Goal: Task Accomplishment & Management: Complete application form

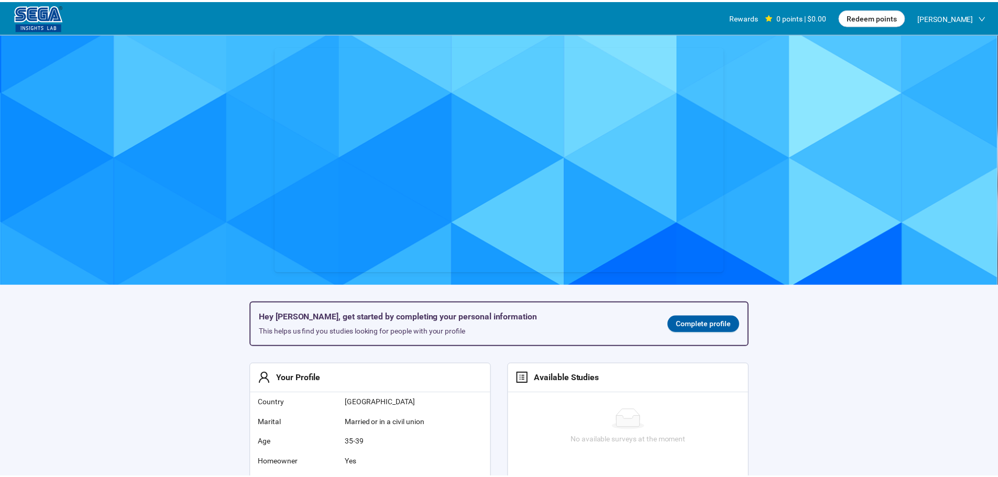
scroll to position [1, 0]
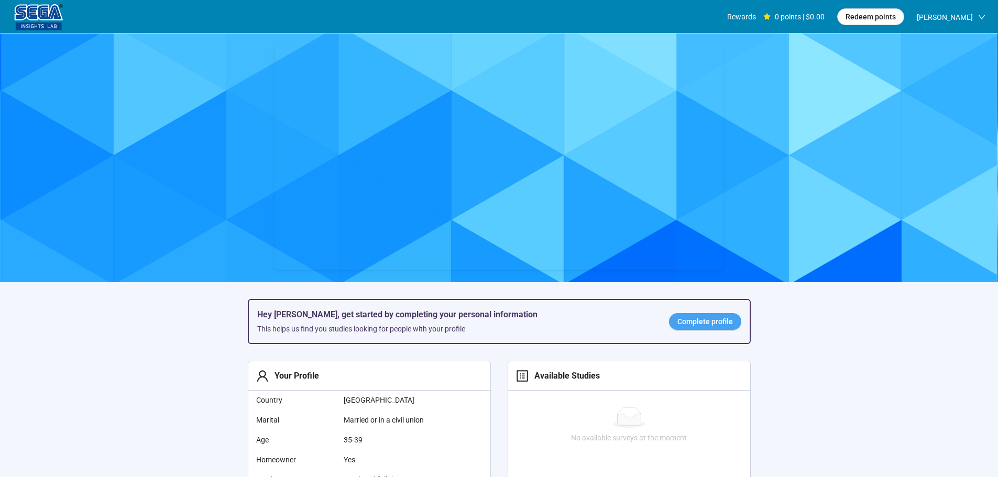
click at [703, 319] on span "Complete profile" at bounding box center [705, 322] width 56 height 12
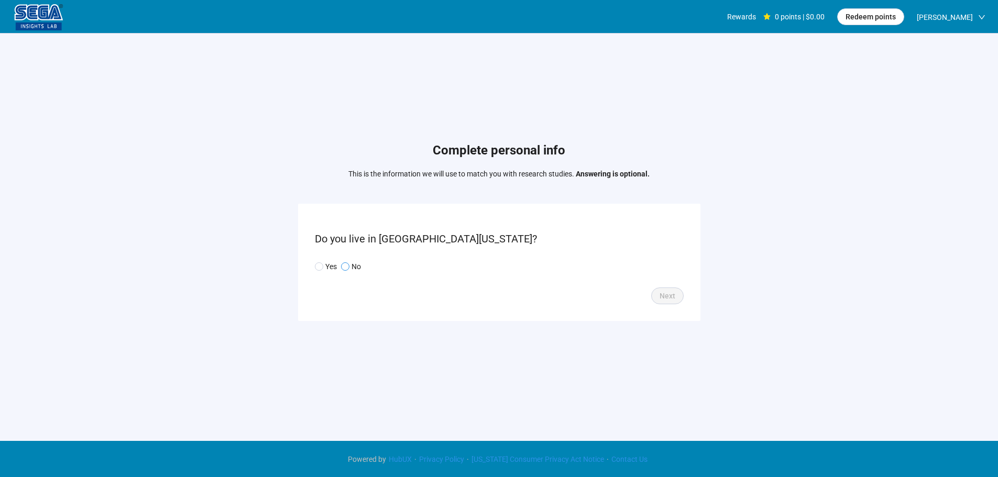
click at [353, 269] on p "No" at bounding box center [356, 267] width 9 height 12
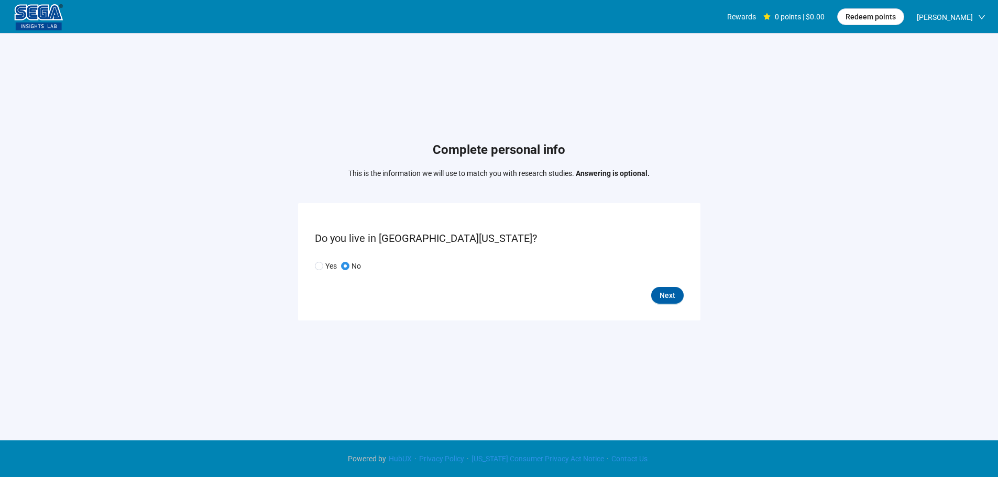
click at [685, 301] on form "Do you live in [GEOGRAPHIC_DATA][US_STATE]? Yes No Next" at bounding box center [499, 261] width 402 height 117
click at [675, 295] on button "Next" at bounding box center [667, 295] width 32 height 17
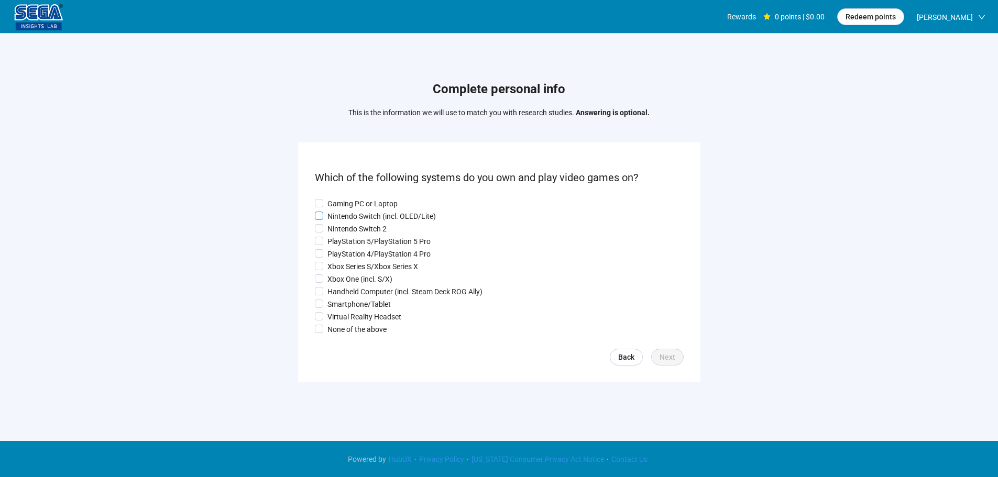
click at [353, 211] on p "Nintendo Switch (incl. OLED/Lite)" at bounding box center [381, 217] width 108 height 12
click at [348, 200] on p "Gaming PC or Laptop" at bounding box center [362, 204] width 70 height 12
click at [341, 230] on p "Nintendo Switch 2" at bounding box center [356, 229] width 59 height 12
click at [341, 245] on p "PlayStation 5/PlayStation 5 Pro" at bounding box center [378, 242] width 103 height 12
drag, startPoint x: 341, startPoint y: 258, endPoint x: 339, endPoint y: 267, distance: 9.1
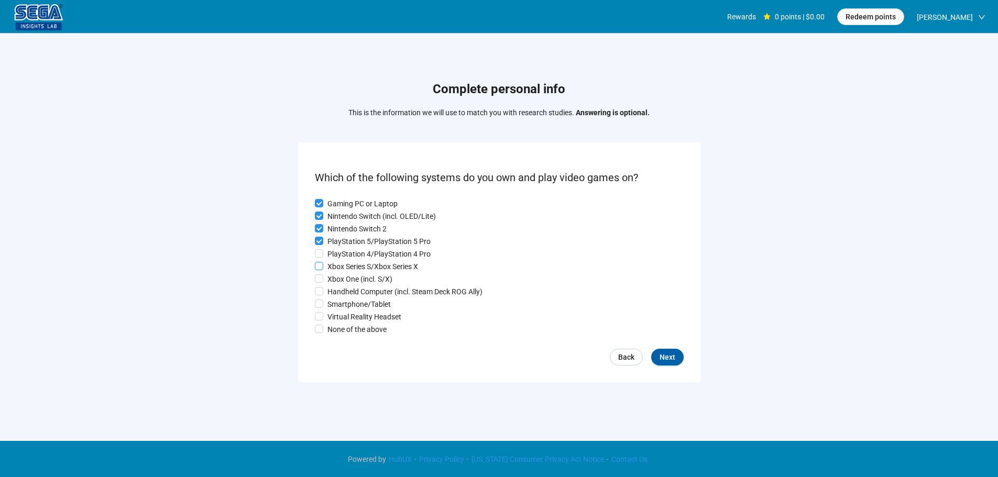
click at [341, 260] on div "Gaming PC or Laptop Nintendo Switch (incl. OLED/Lite) Nintendo Switch 2 PlaySta…" at bounding box center [499, 266] width 369 height 137
click at [339, 273] on label "Xbox One (incl. S/X)" at bounding box center [499, 279] width 369 height 12
click at [340, 288] on div "Gaming PC or Laptop Nintendo Switch (incl. OLED/Lite) Nintendo Switch 2 PlaySta…" at bounding box center [499, 266] width 369 height 137
click at [343, 302] on p "Smartphone/Tablet" at bounding box center [358, 305] width 63 height 12
click at [342, 319] on p "Virtual Reality Headset" at bounding box center [364, 317] width 74 height 12
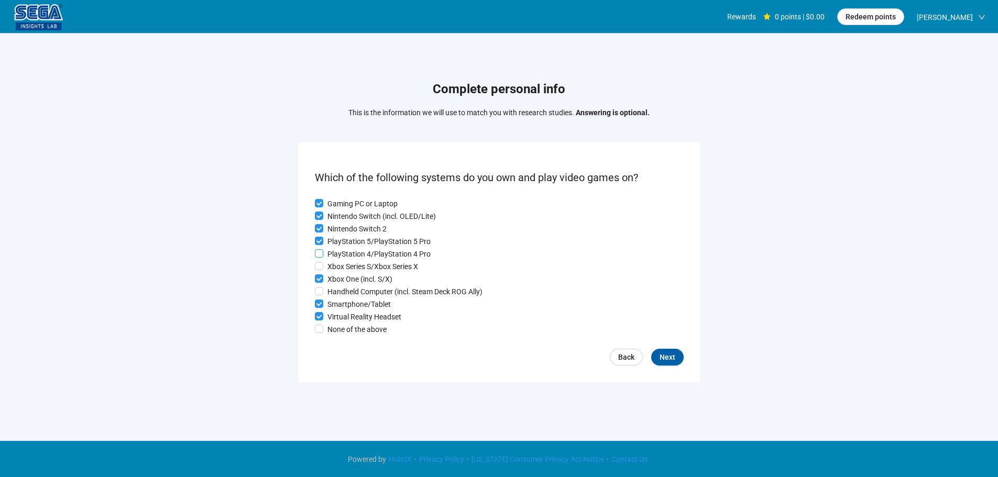
click at [340, 256] on p "PlayStation 4/PlayStation 4 Pro" at bounding box center [378, 254] width 103 height 12
click at [341, 267] on p "Xbox Series S/Xbox Series X" at bounding box center [372, 267] width 91 height 12
click at [678, 358] on button "Next" at bounding box center [667, 357] width 32 height 17
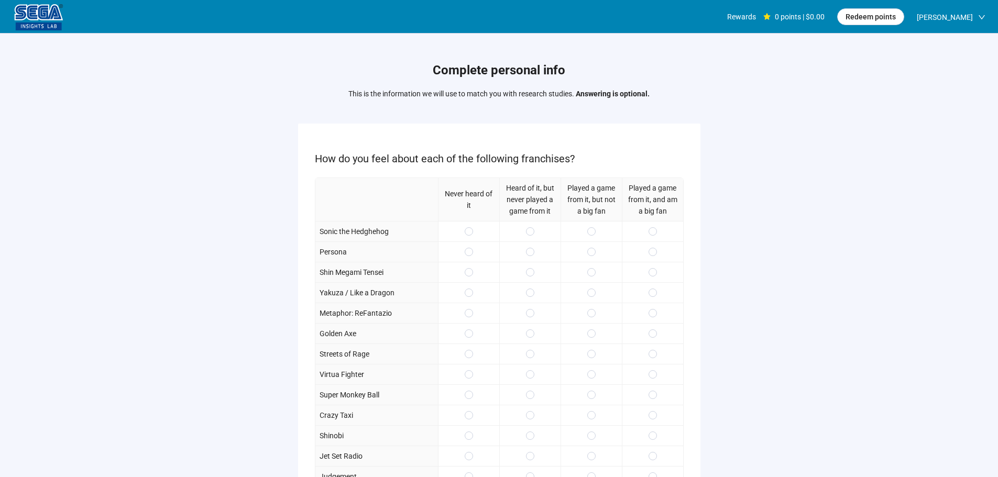
drag, startPoint x: 595, startPoint y: 229, endPoint x: 593, endPoint y: 243, distance: 13.8
click at [594, 228] on span at bounding box center [591, 231] width 8 height 8
click at [650, 328] on div at bounding box center [652, 333] width 61 height 20
click at [650, 337] on span at bounding box center [653, 334] width 8 height 8
click at [649, 312] on span at bounding box center [653, 313] width 8 height 8
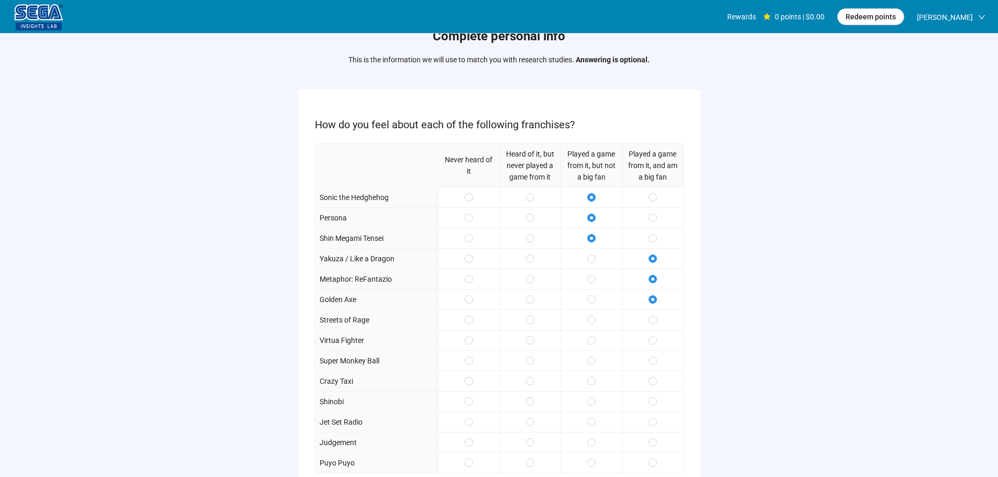
scroll to position [52, 0]
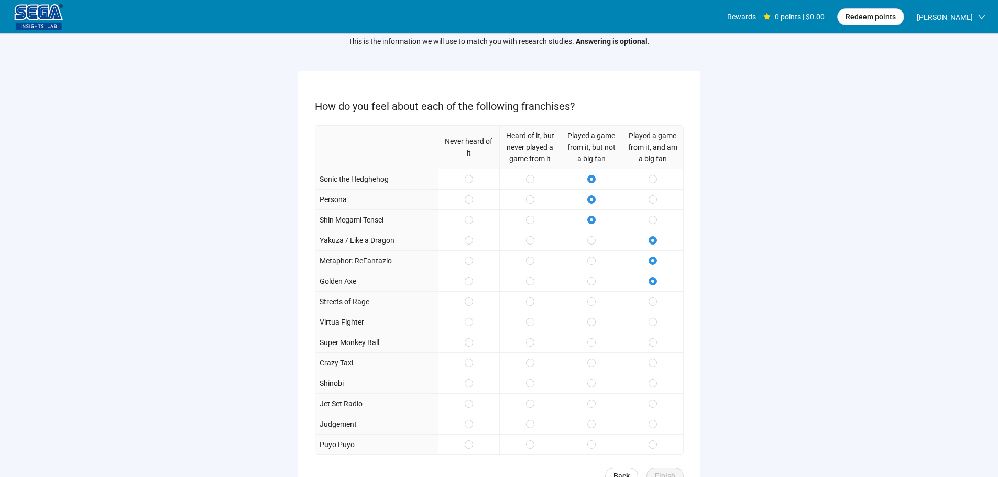
click at [590, 317] on label at bounding box center [591, 322] width 8 height 12
click at [591, 306] on label at bounding box center [591, 302] width 8 height 12
click at [596, 334] on div at bounding box center [591, 342] width 61 height 20
click at [596, 354] on div "Never heard of it Heard of it, but never played a game from it Played a game fr…" at bounding box center [499, 290] width 369 height 330
click at [650, 303] on span at bounding box center [653, 302] width 8 height 8
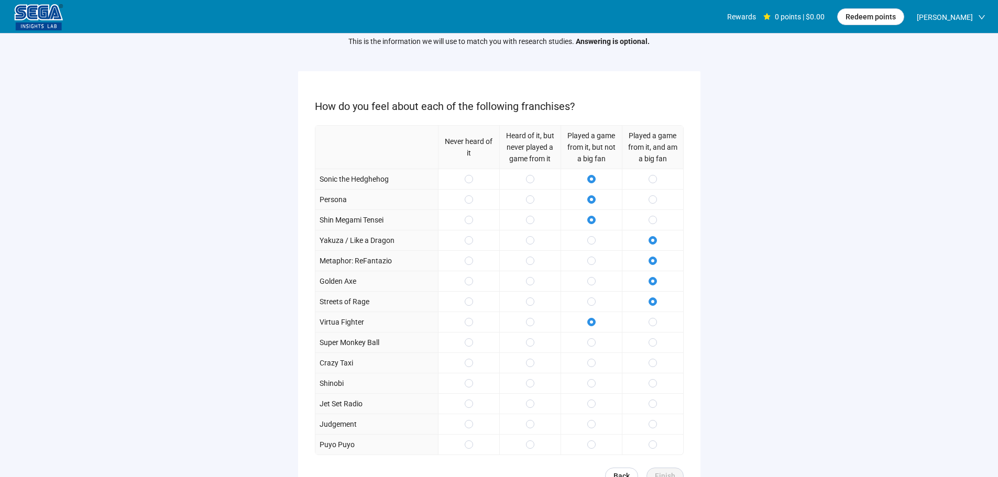
scroll to position [105, 0]
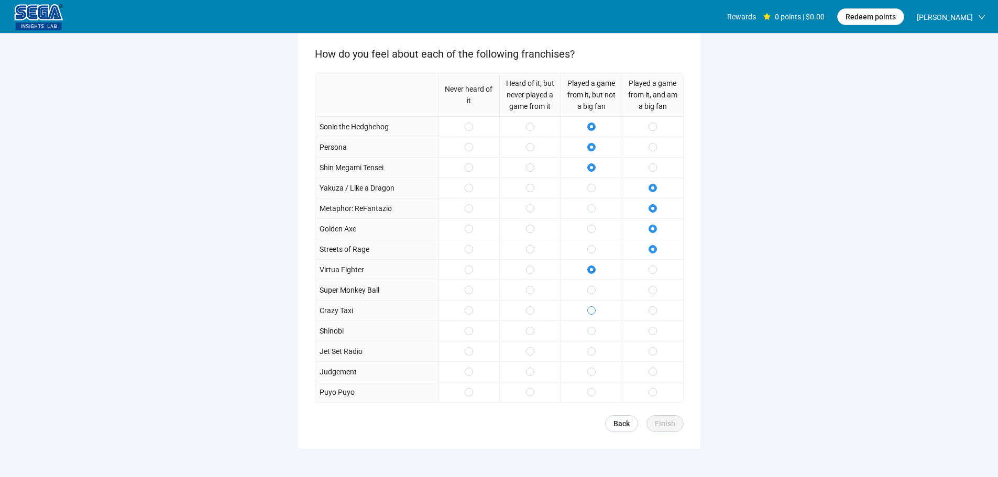
click at [589, 314] on span at bounding box center [591, 310] width 8 height 8
drag, startPoint x: 589, startPoint y: 294, endPoint x: 595, endPoint y: 316, distance: 23.3
click at [589, 293] on span at bounding box center [591, 290] width 8 height 8
click at [588, 341] on div at bounding box center [591, 351] width 61 height 20
click at [656, 372] on span at bounding box center [653, 372] width 8 height 8
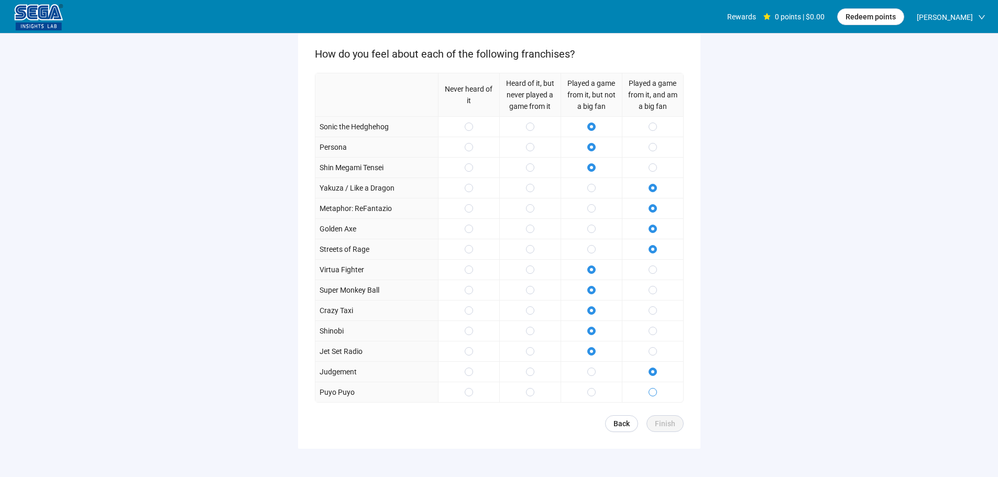
click at [655, 389] on span at bounding box center [653, 392] width 8 height 8
click at [662, 420] on span "Finish" at bounding box center [665, 424] width 20 height 12
